Goal: Check status: Check status

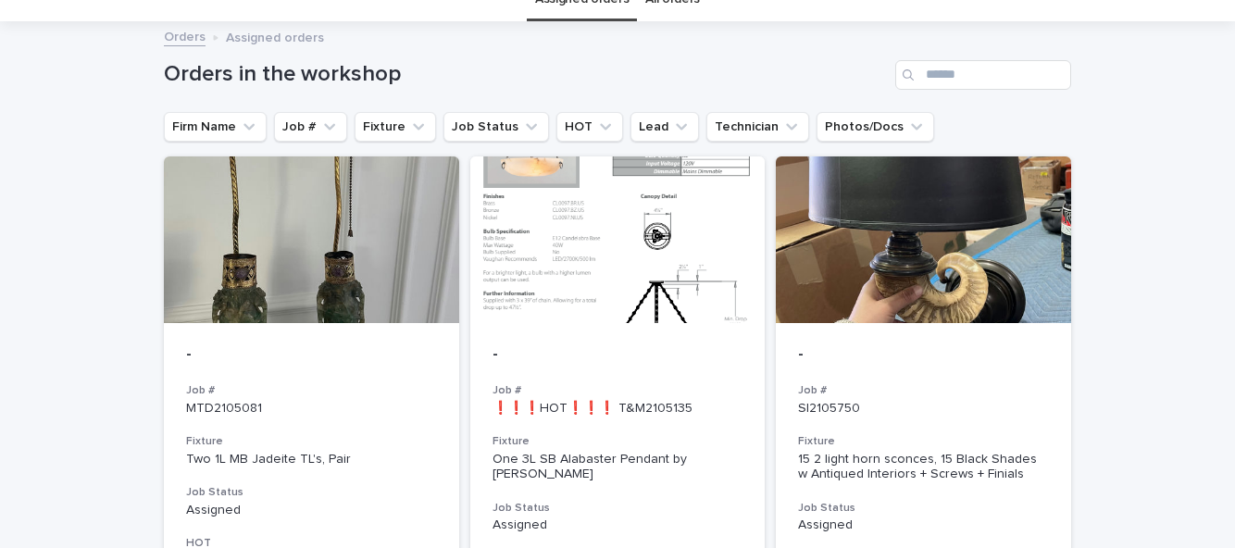
scroll to position [92, 0]
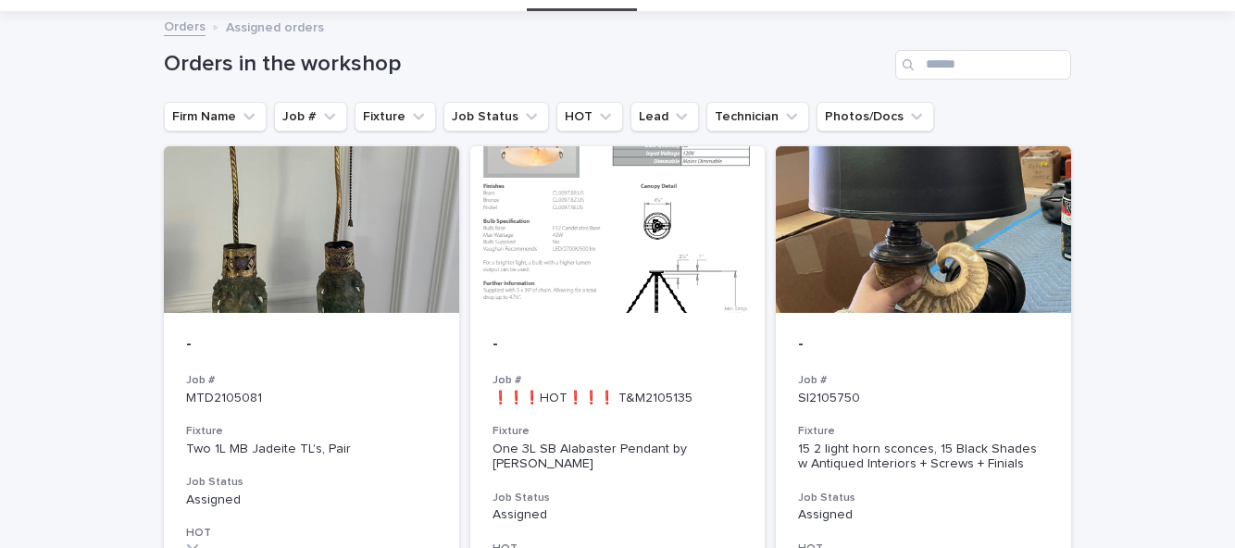
click at [613, 424] on h3 "Fixture" at bounding box center [617, 431] width 251 height 15
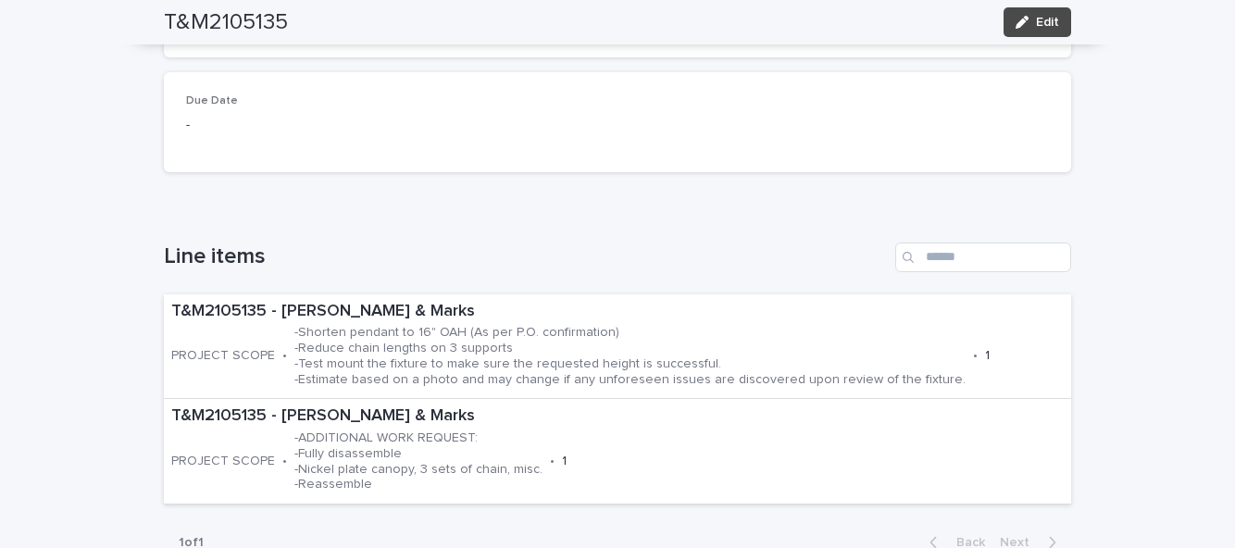
scroll to position [429, 0]
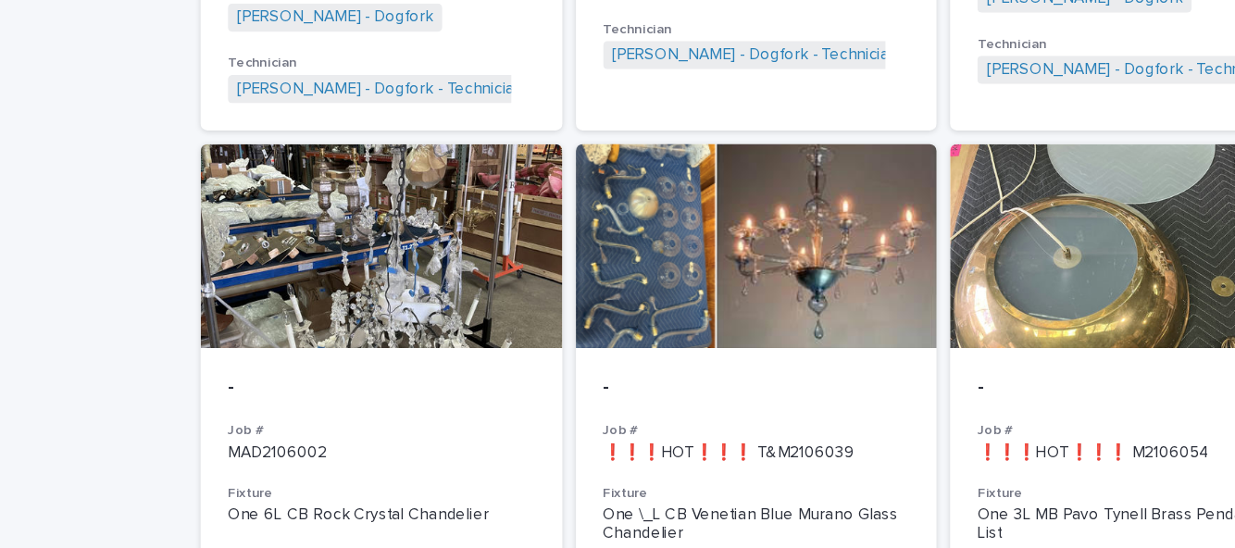
scroll to position [1292, 0]
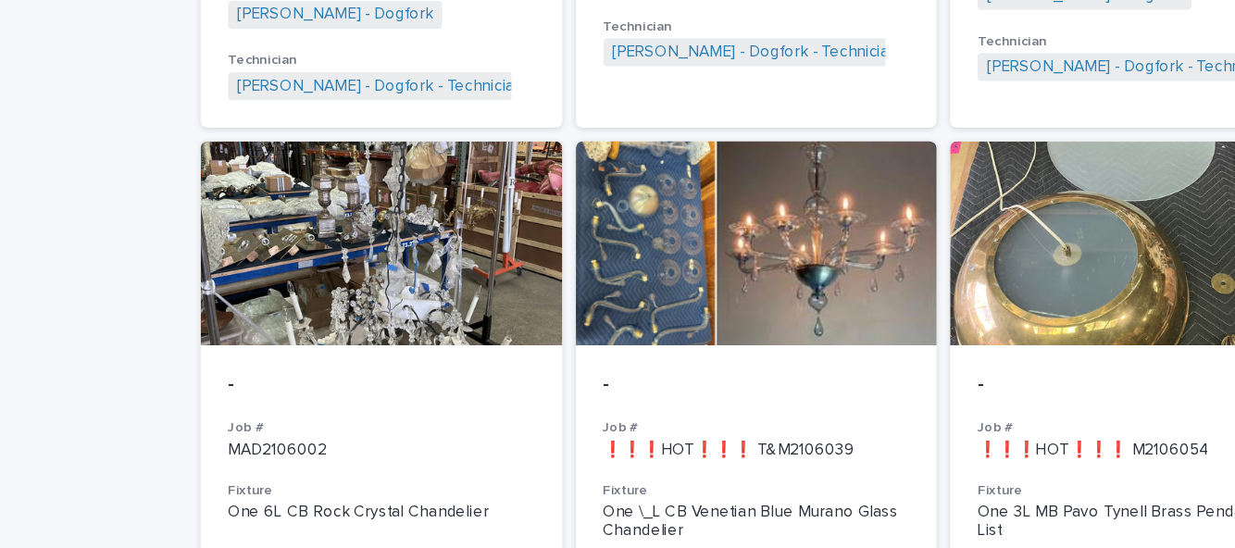
click at [67, 222] on div "Loading... Saving… Loading... Saving… Orders in the workshop Firm Name Job # Fi…" at bounding box center [617, 392] width 1235 height 3161
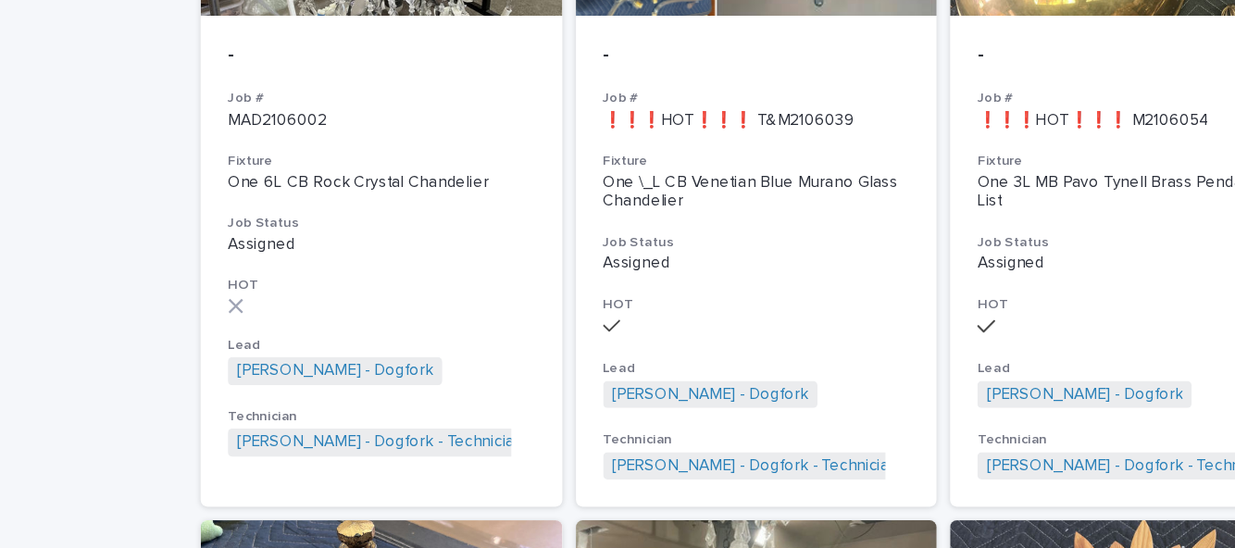
scroll to position [1554, 0]
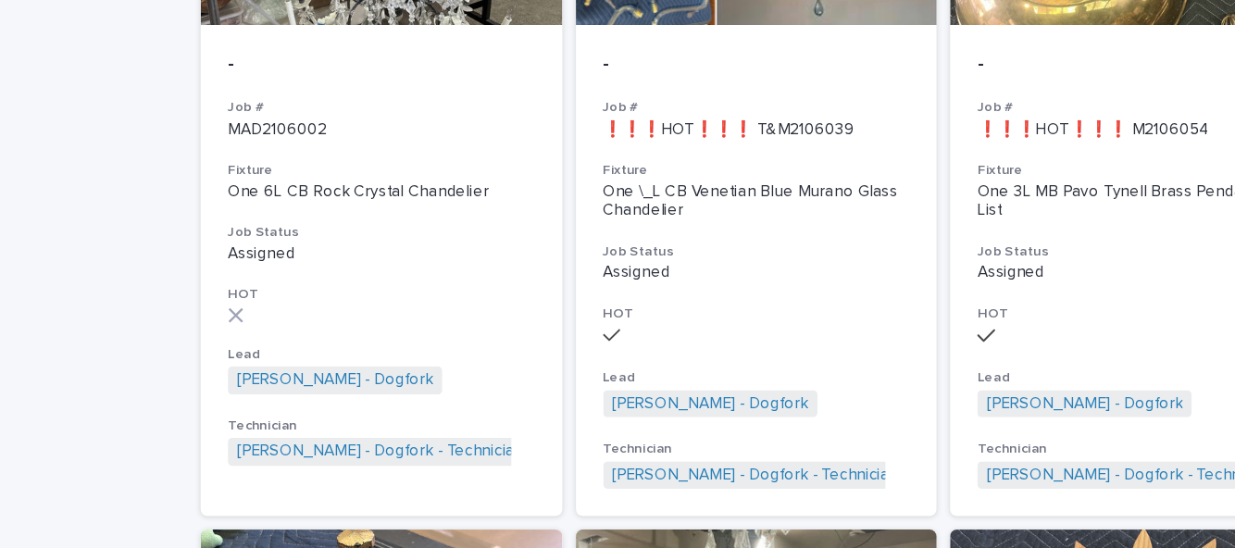
click at [614, 223] on div "- Job # ❗❗❗HOT❗❗❗ T&M2106039 Fixture One \_L CB Venetian Blue Murano Glass Chan…" at bounding box center [617, 221] width 295 height 402
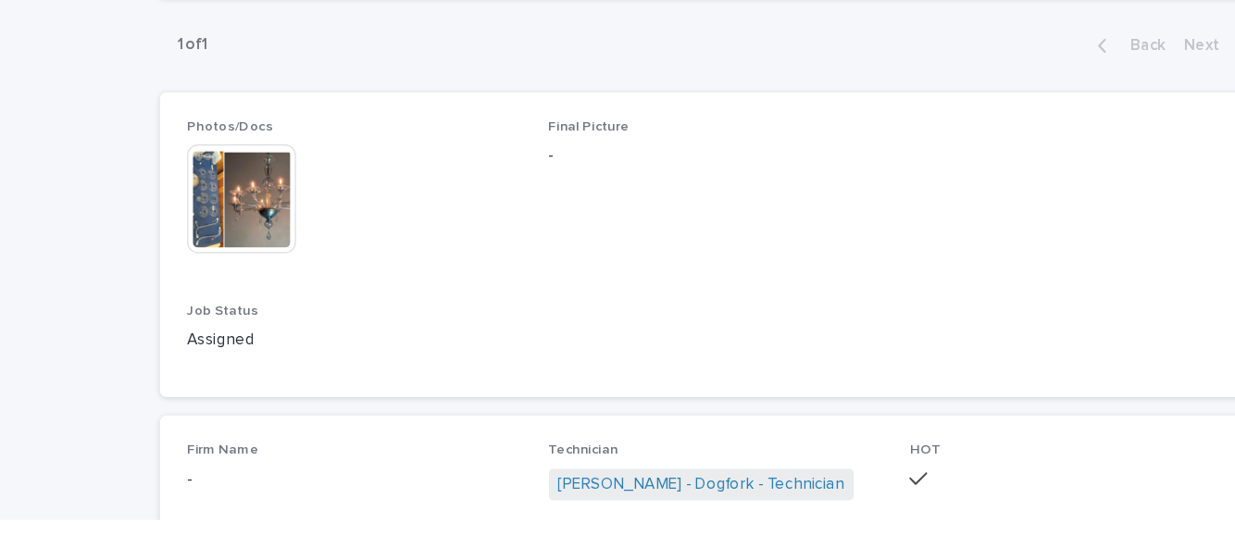
scroll to position [679, 0]
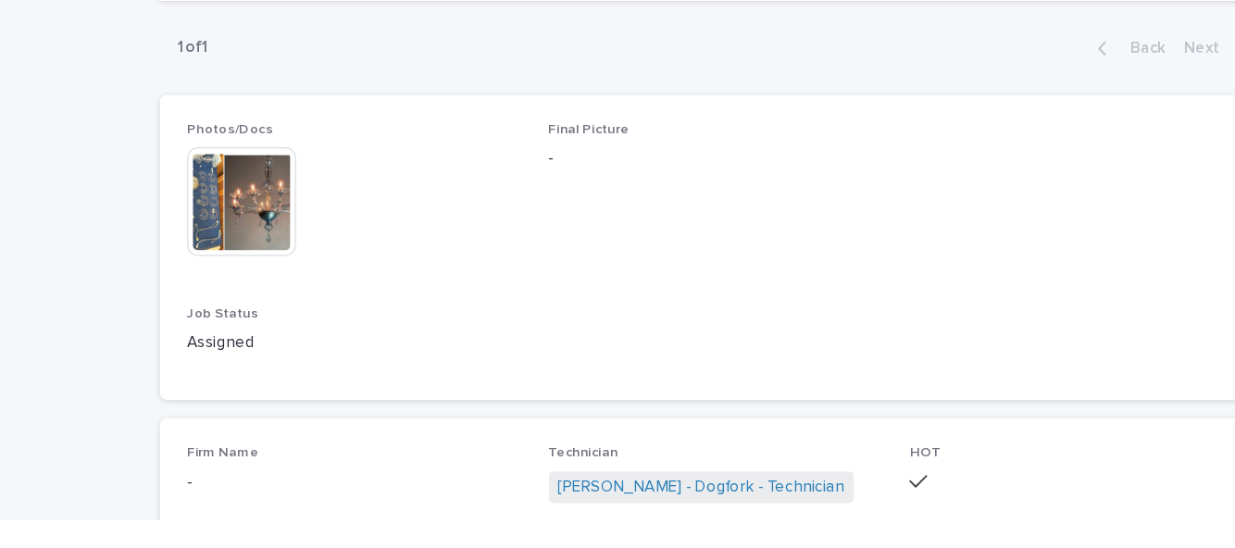
click at [66, 457] on div "**********" at bounding box center [617, 111] width 1235 height 1372
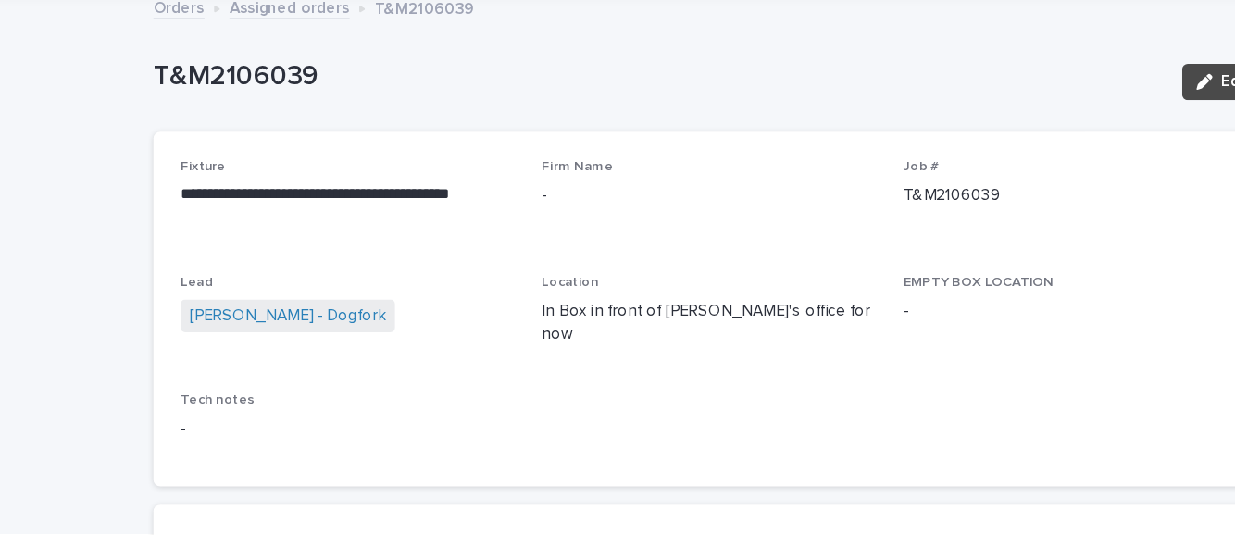
scroll to position [0, 0]
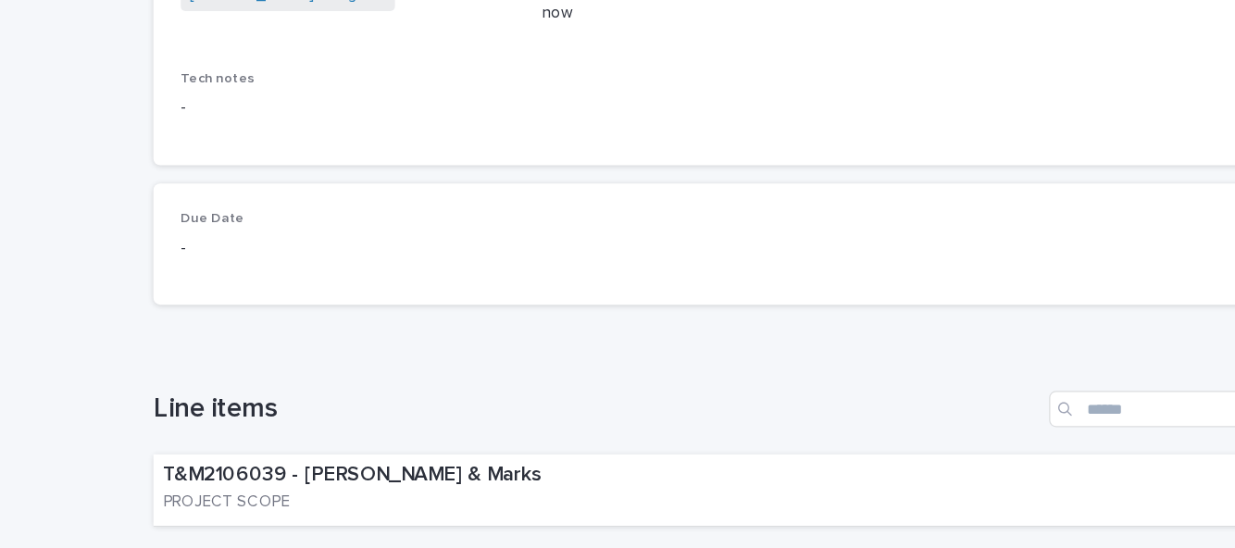
scroll to position [310, 0]
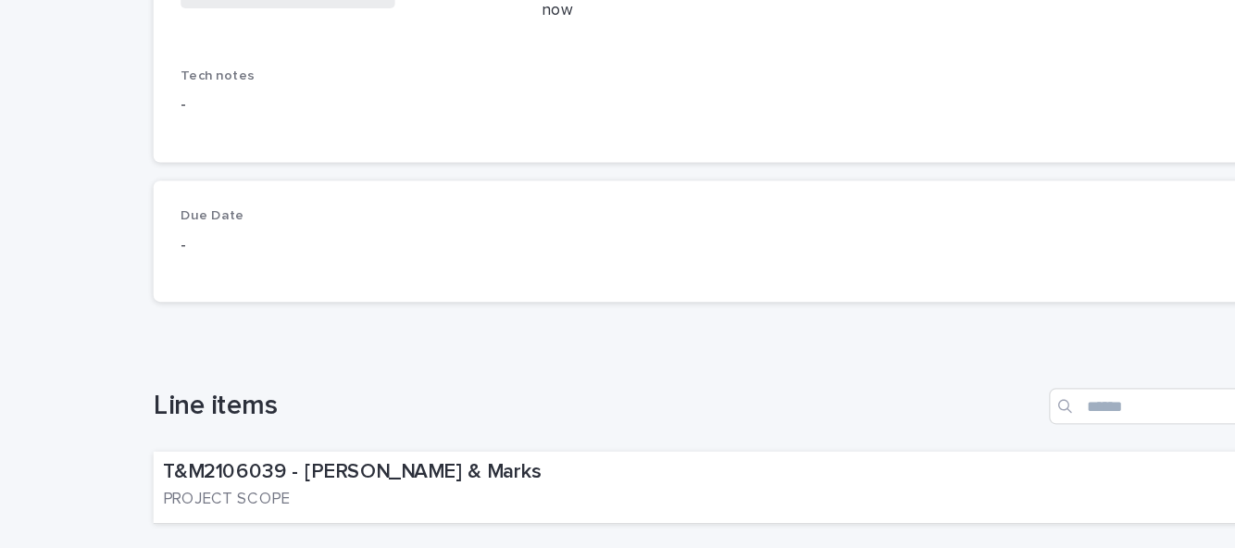
click at [1018, 509] on div "Back Next" at bounding box center [993, 532] width 156 height 46
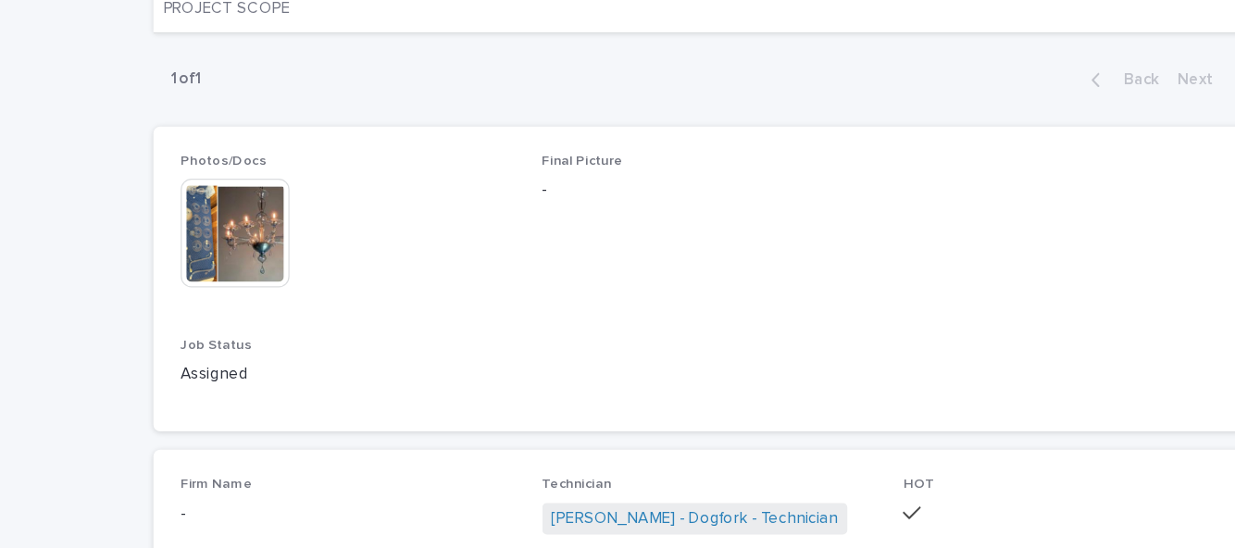
scroll to position [689, 0]
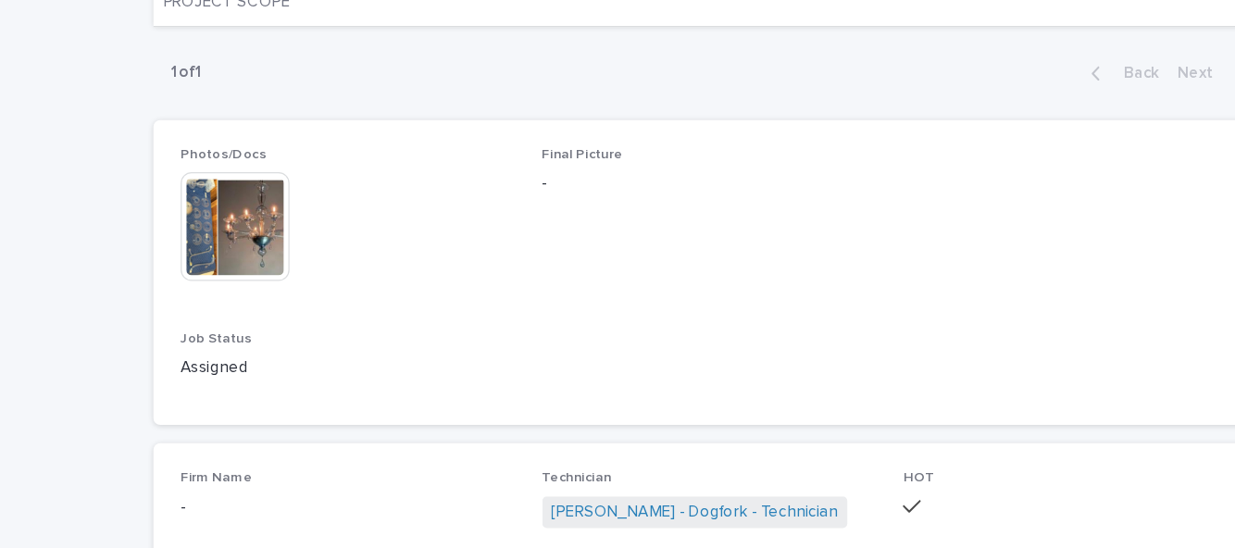
click at [230, 234] on img at bounding box center [230, 278] width 89 height 89
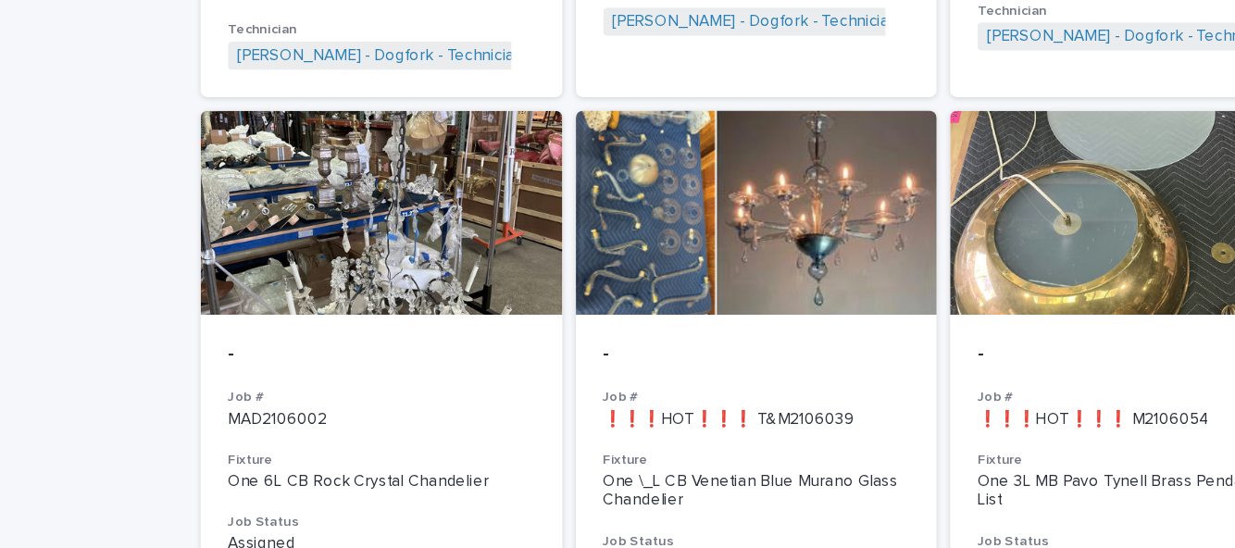
scroll to position [1318, 0]
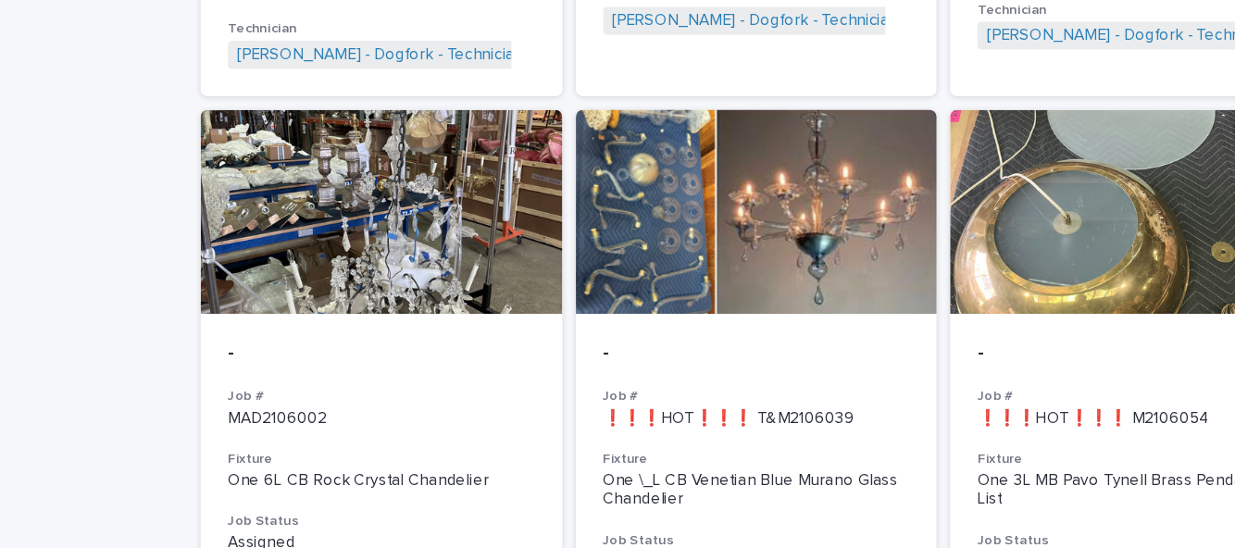
click at [633, 367] on h3 "Fixture" at bounding box center [617, 374] width 251 height 15
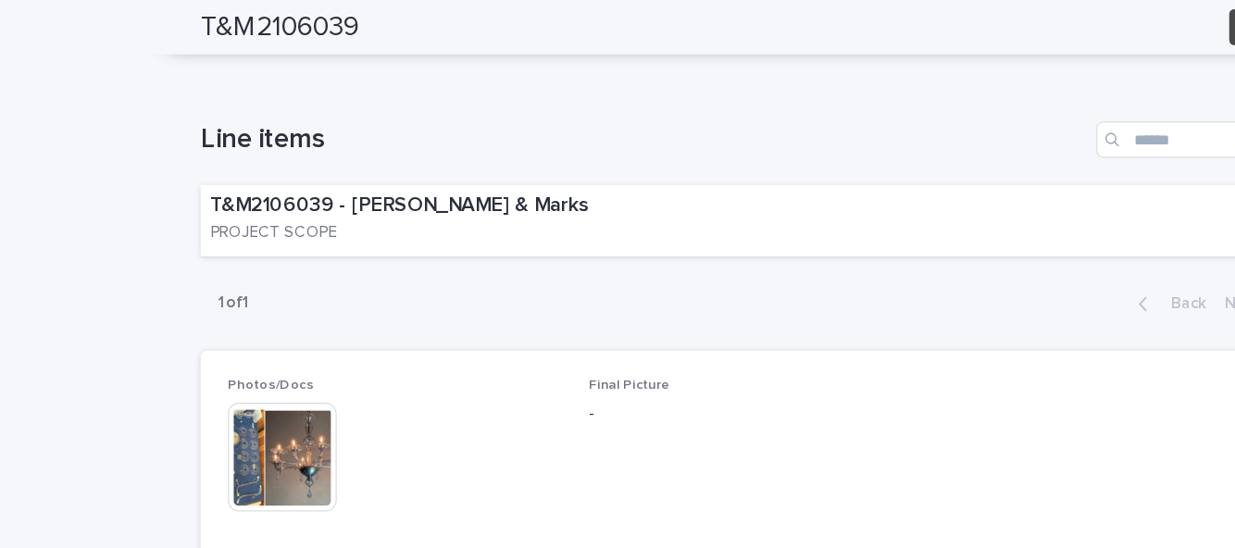
scroll to position [615, 0]
